Goal: Find specific page/section: Find specific page/section

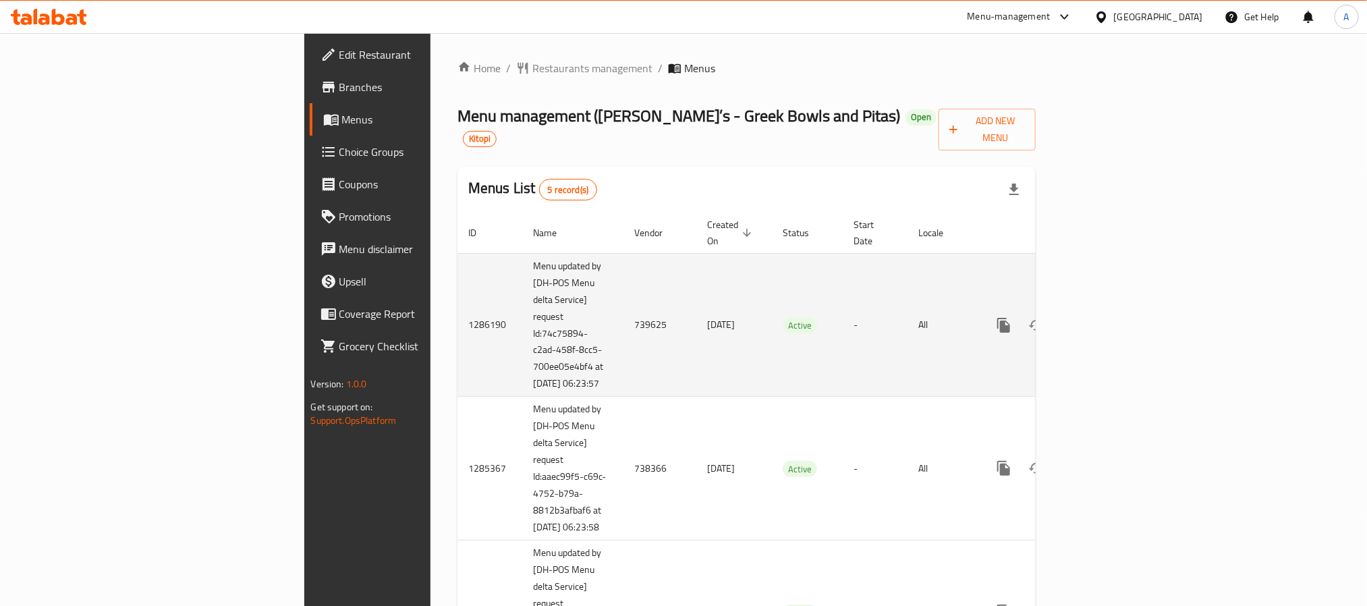
click at [1110, 317] on icon "enhanced table" at bounding box center [1101, 325] width 16 height 16
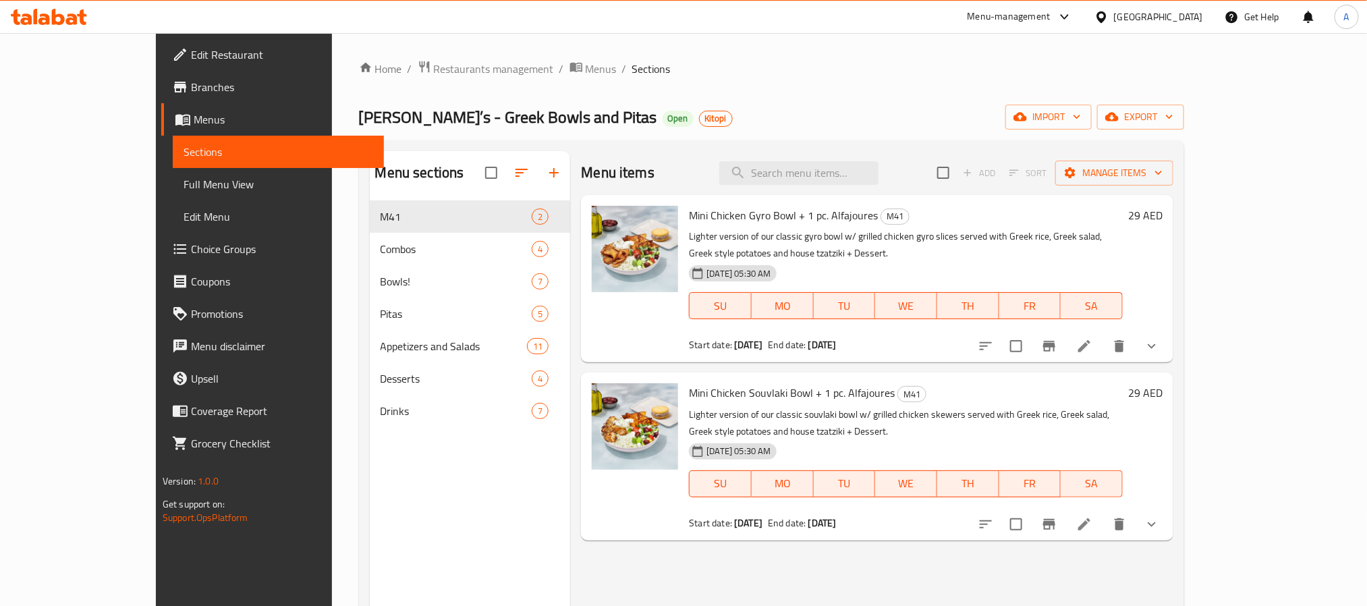
click at [1168, 508] on button "show more" at bounding box center [1152, 524] width 32 height 32
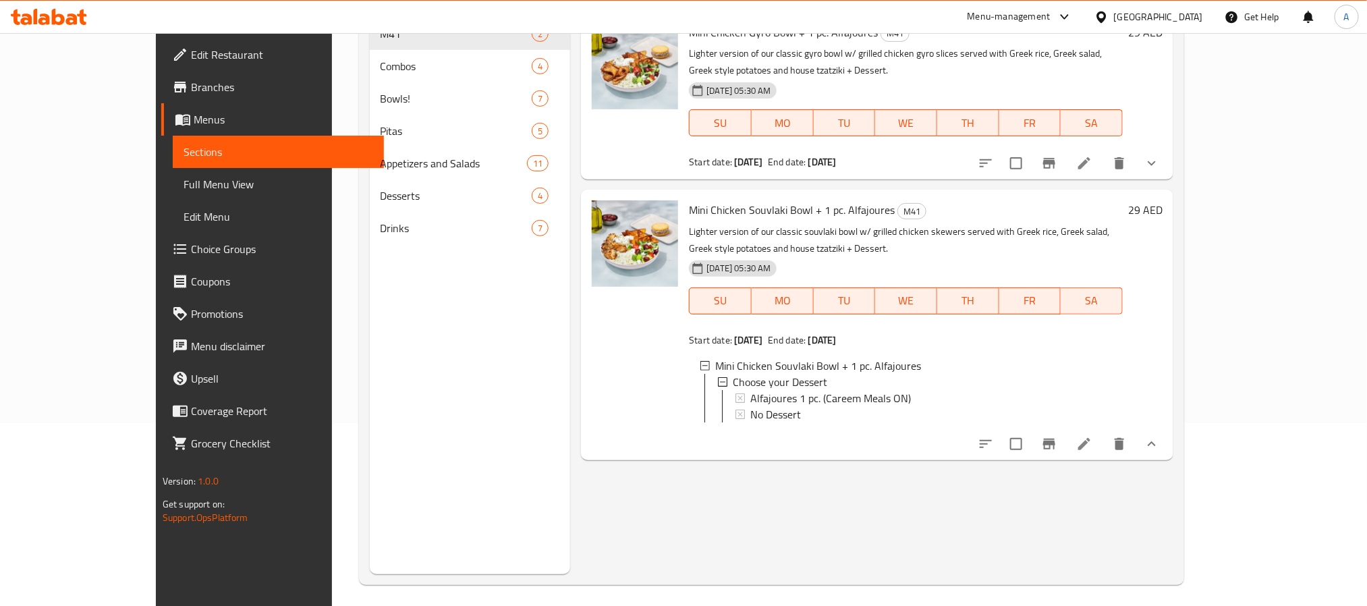
scroll to position [88, 0]
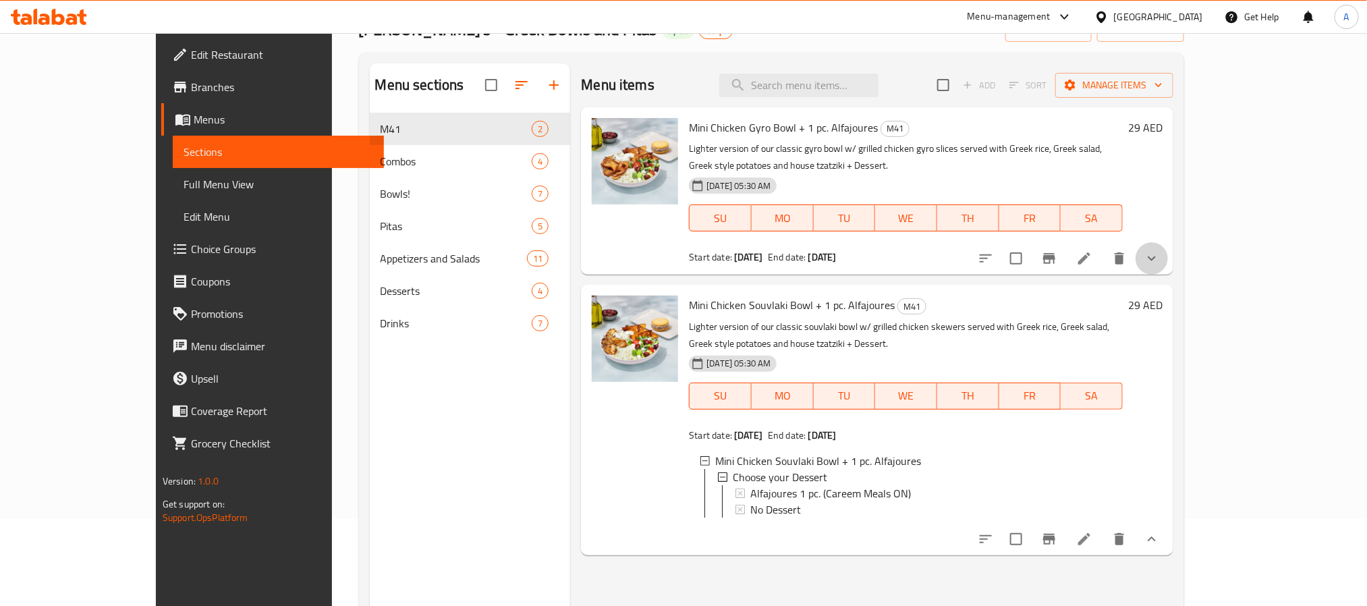
click at [1168, 242] on button "show more" at bounding box center [1152, 258] width 32 height 32
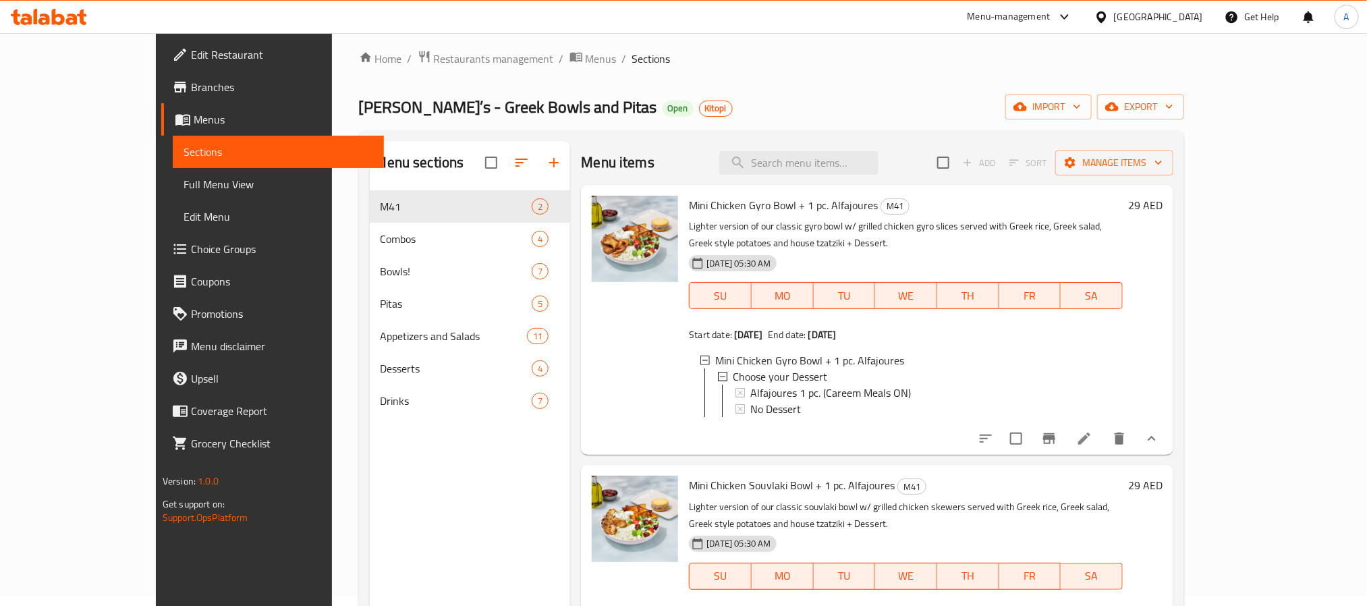
scroll to position [0, 0]
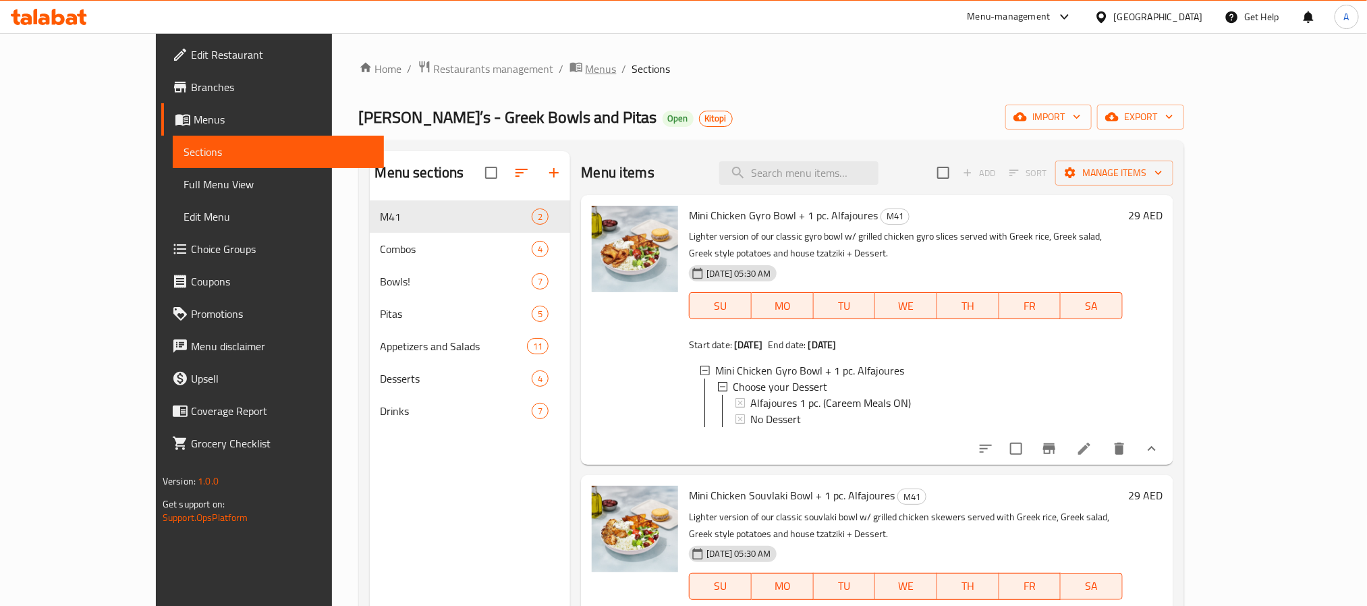
click at [586, 73] on span "Menus" at bounding box center [601, 69] width 31 height 16
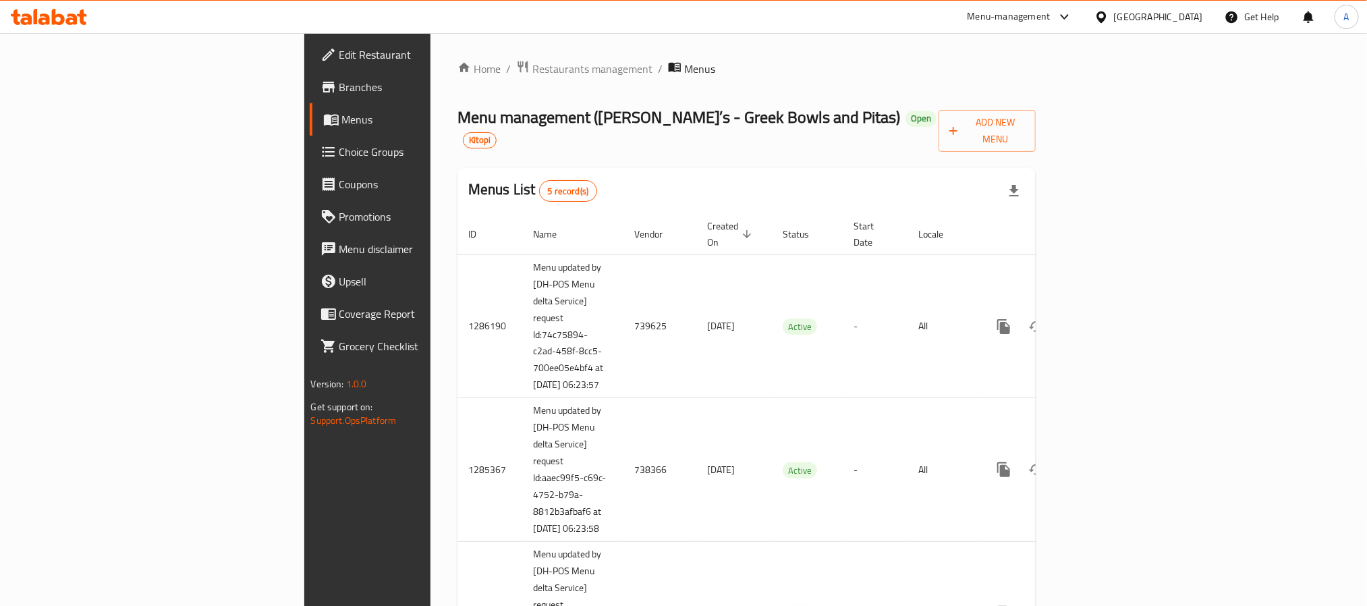
click at [458, 100] on div "Home / Restaurants management / Menus Menu management ( Spiro’s - Greek Bowls a…" at bounding box center [747, 513] width 578 height 907
click at [458, 89] on div "Home / Restaurants management / Menus Menu management ( Spiro’s - Greek Bowls a…" at bounding box center [747, 513] width 578 height 907
click at [533, 77] on span "Restaurants management" at bounding box center [593, 69] width 120 height 16
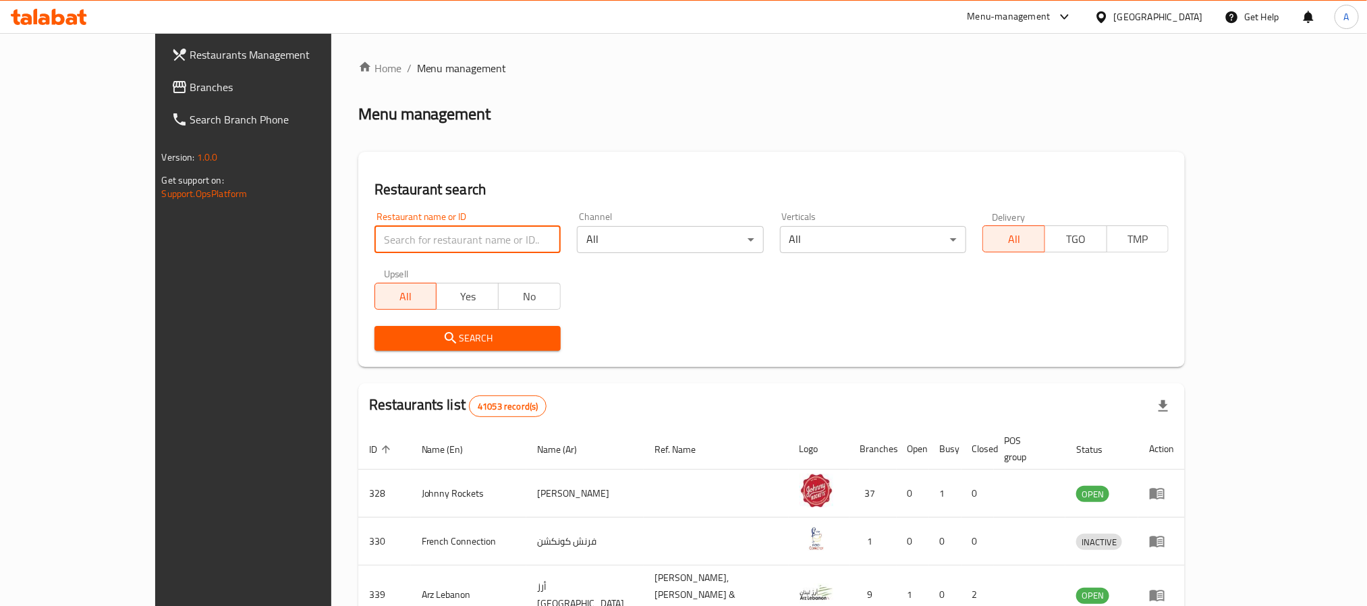
click at [375, 227] on input "search" at bounding box center [468, 239] width 186 height 27
paste input "681080"
type input "681080"
click button "Search" at bounding box center [468, 338] width 186 height 25
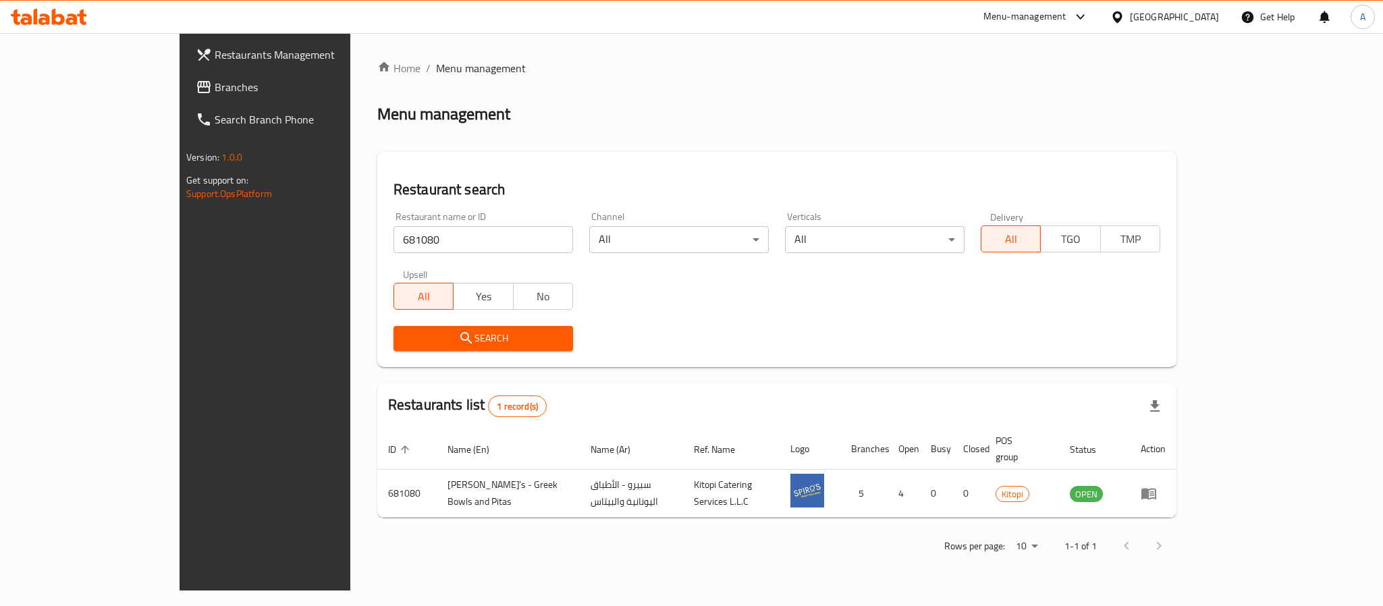
click at [1127, 13] on div at bounding box center [1120, 16] width 20 height 15
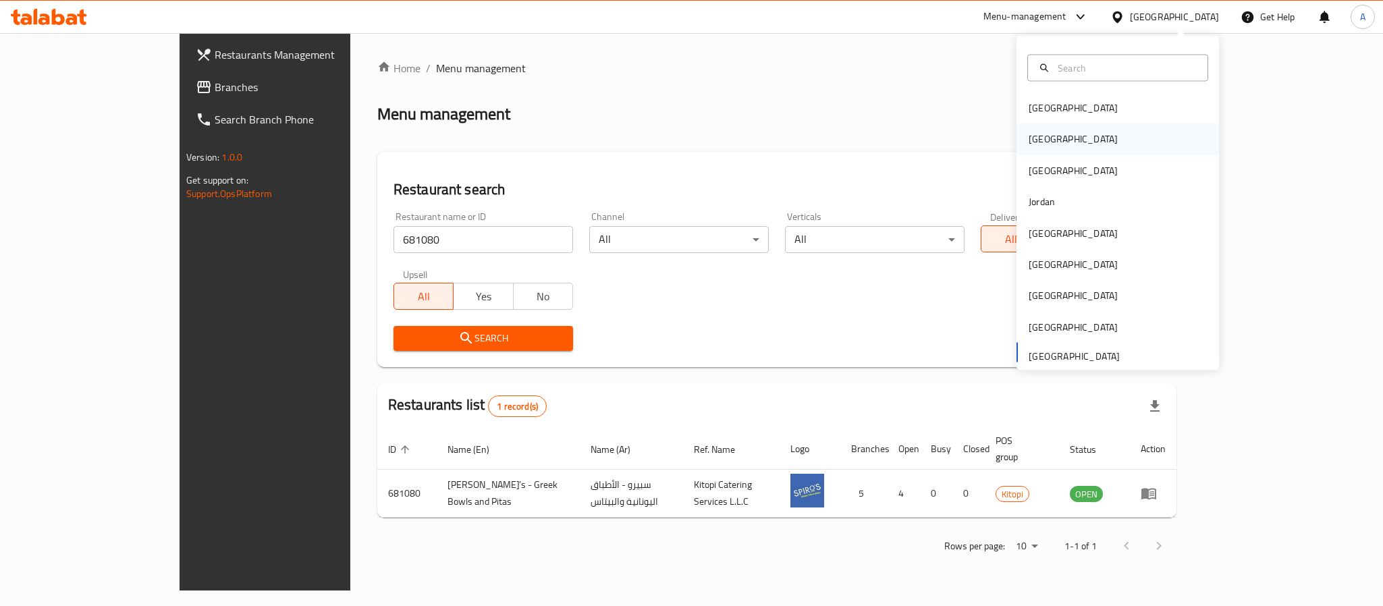
click at [1041, 144] on div "[GEOGRAPHIC_DATA]" at bounding box center [1073, 139] width 111 height 31
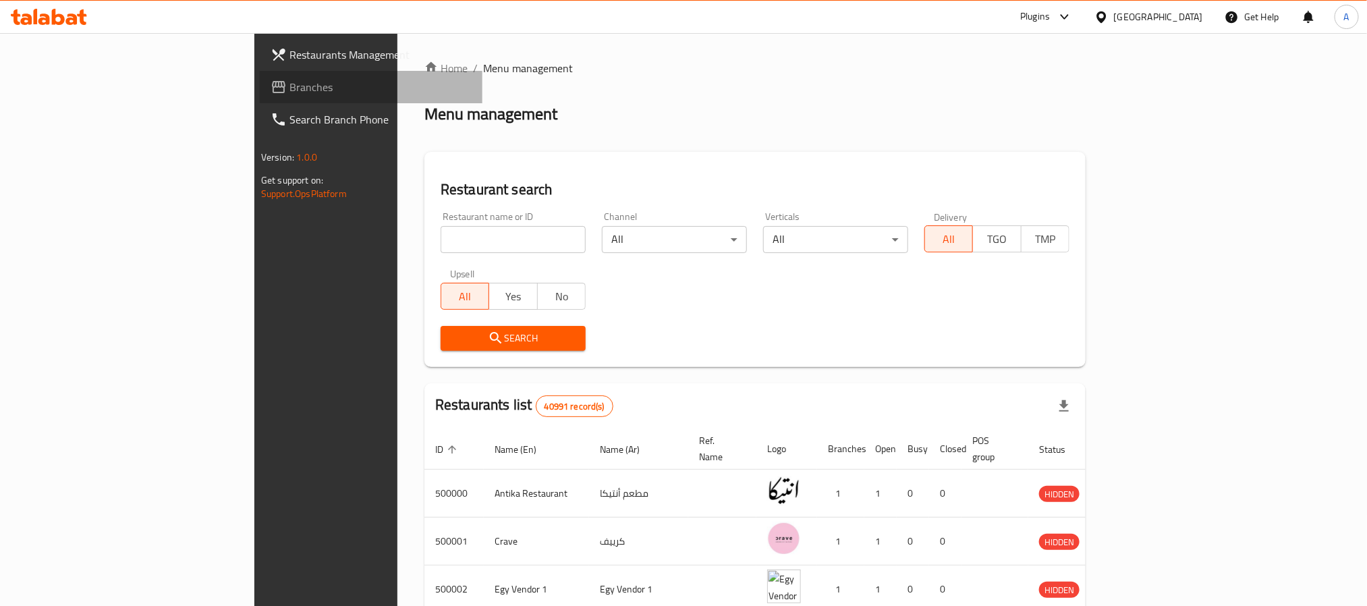
click at [290, 83] on span "Branches" at bounding box center [381, 87] width 182 height 16
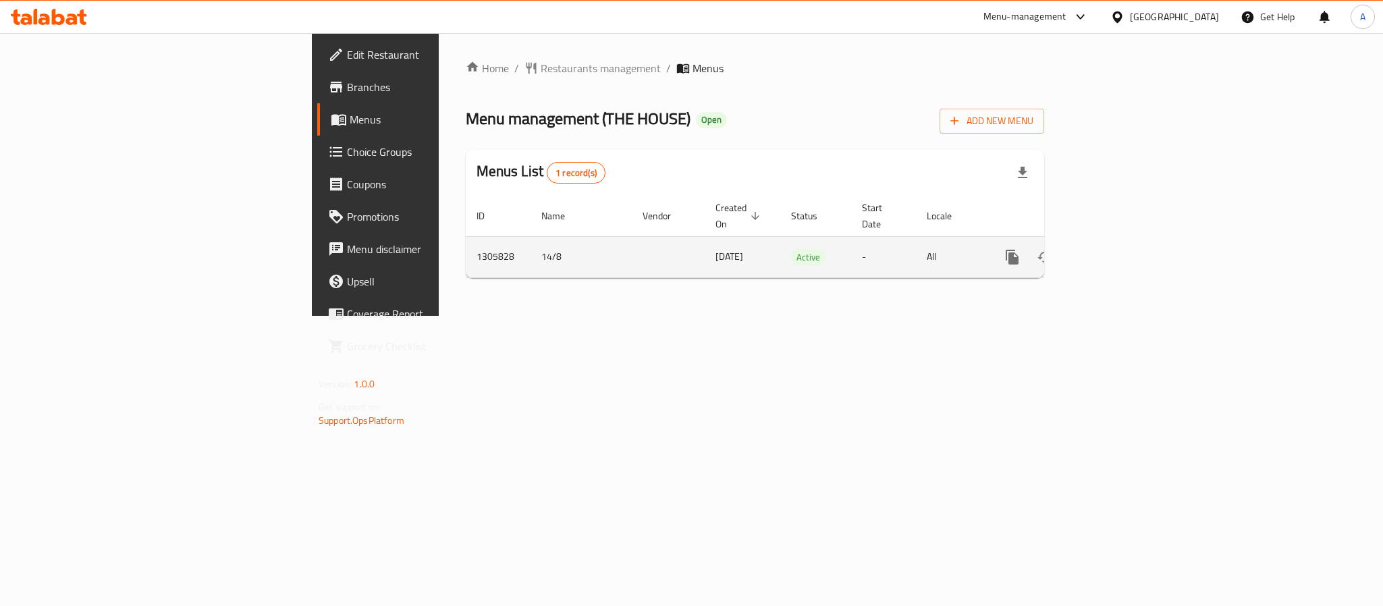
click at [1118, 249] on icon "enhanced table" at bounding box center [1110, 257] width 16 height 16
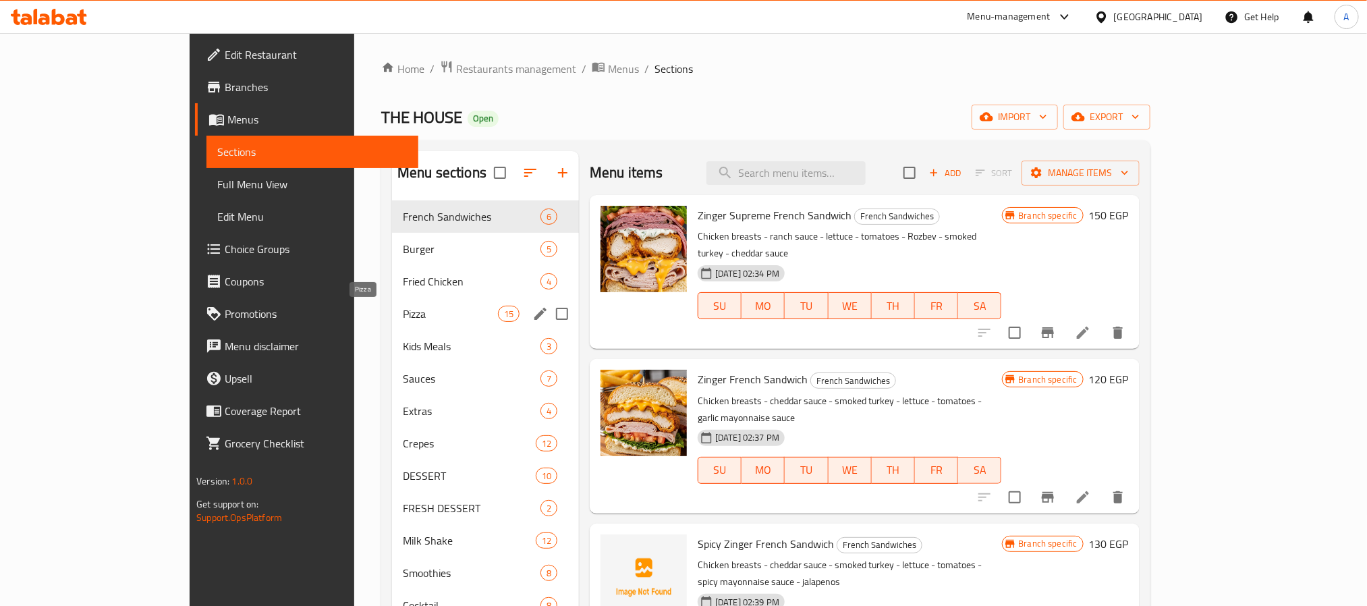
click at [403, 315] on span "Pizza" at bounding box center [450, 314] width 95 height 16
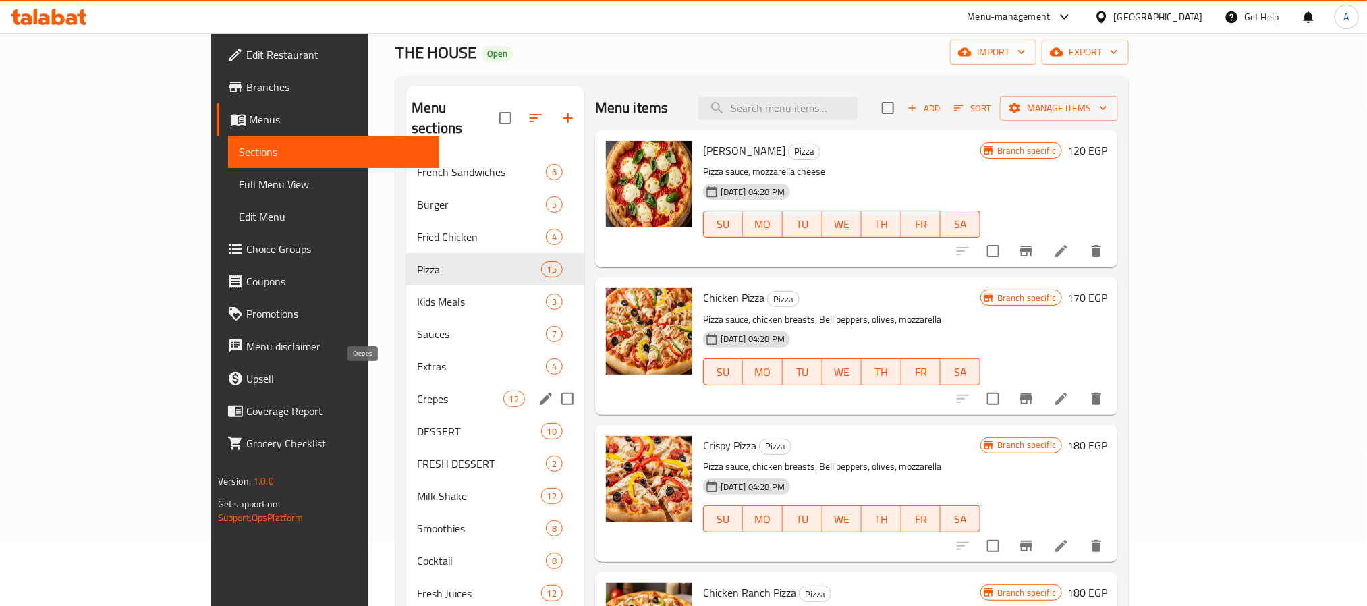
scroll to position [101, 0]
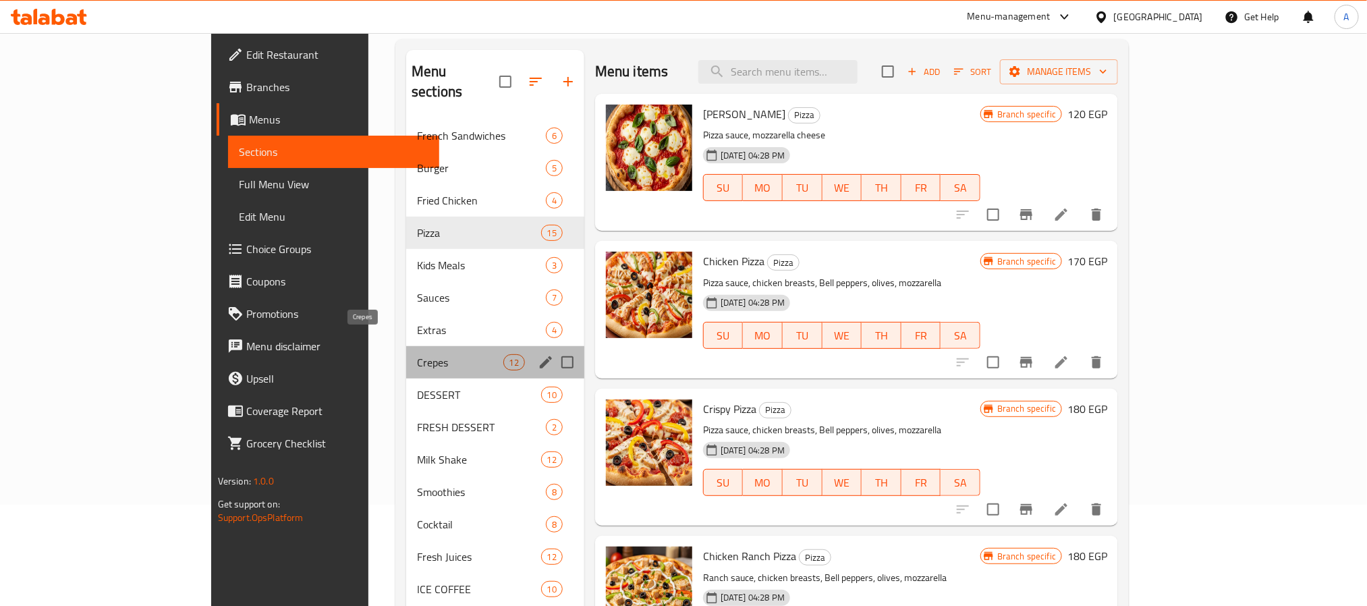
click at [417, 354] on span "Crepes" at bounding box center [460, 362] width 86 height 16
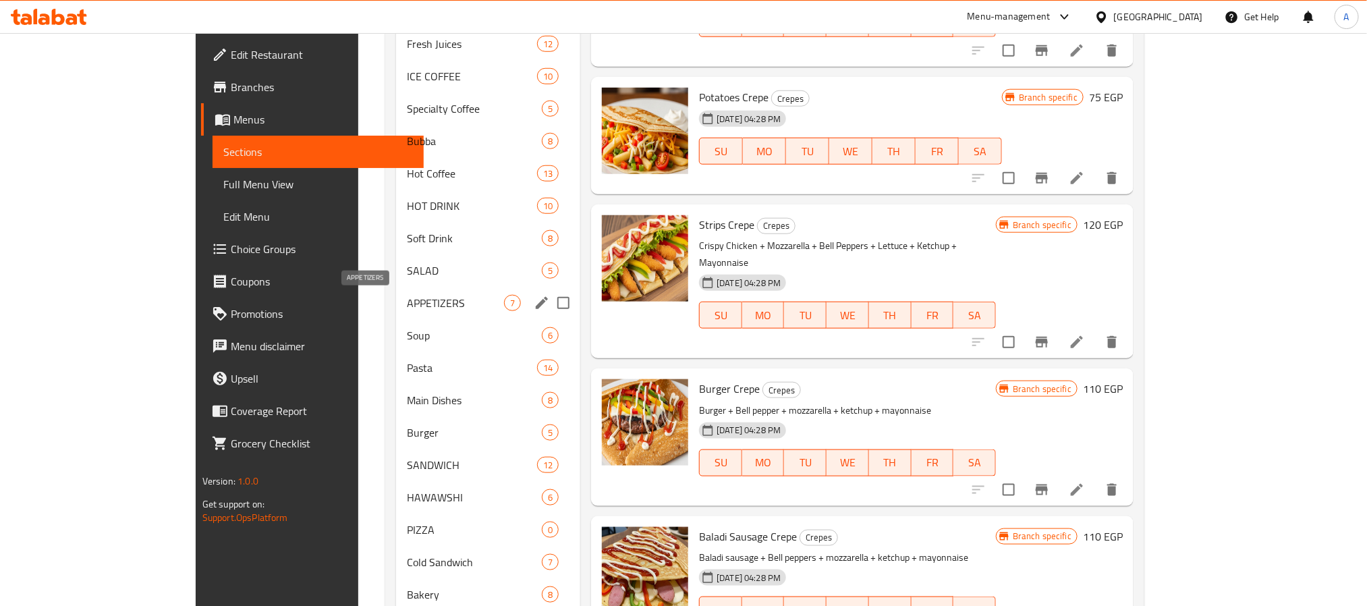
scroll to position [709, 0]
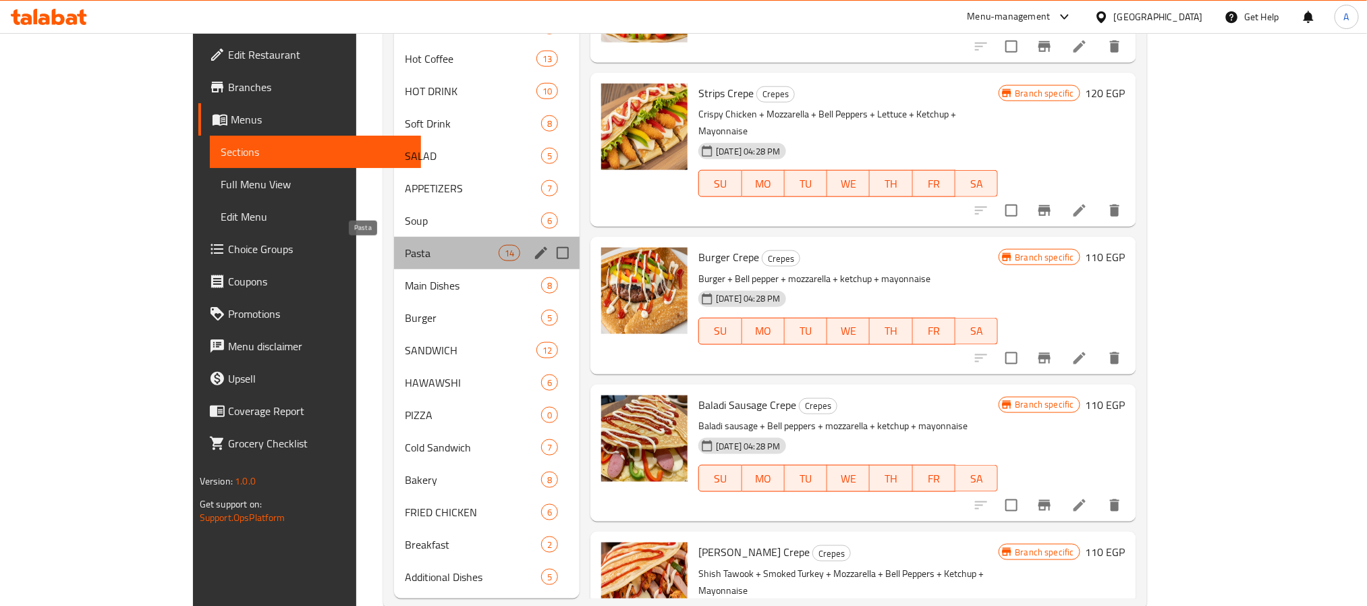
click at [405, 253] on span "Pasta" at bounding box center [452, 253] width 94 height 16
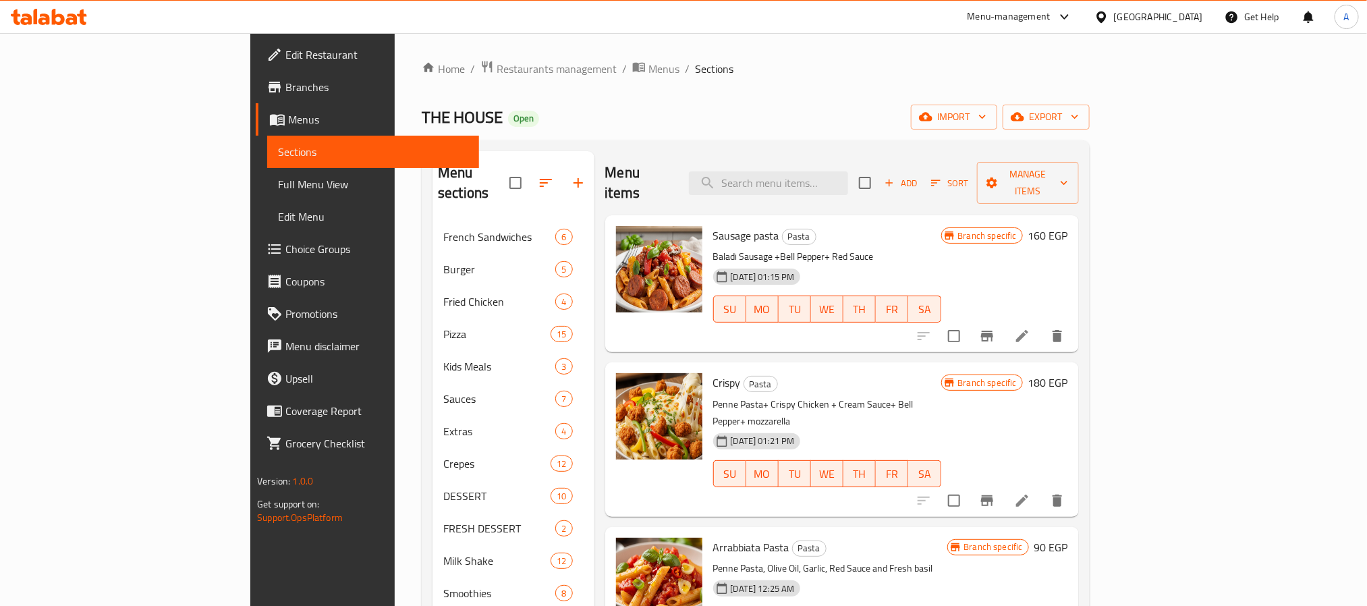
click at [641, 130] on div "THE HOUSE Open import export" at bounding box center [756, 117] width 668 height 25
click at [286, 79] on span "Branches" at bounding box center [377, 87] width 182 height 16
